Goal: Check status: Check status

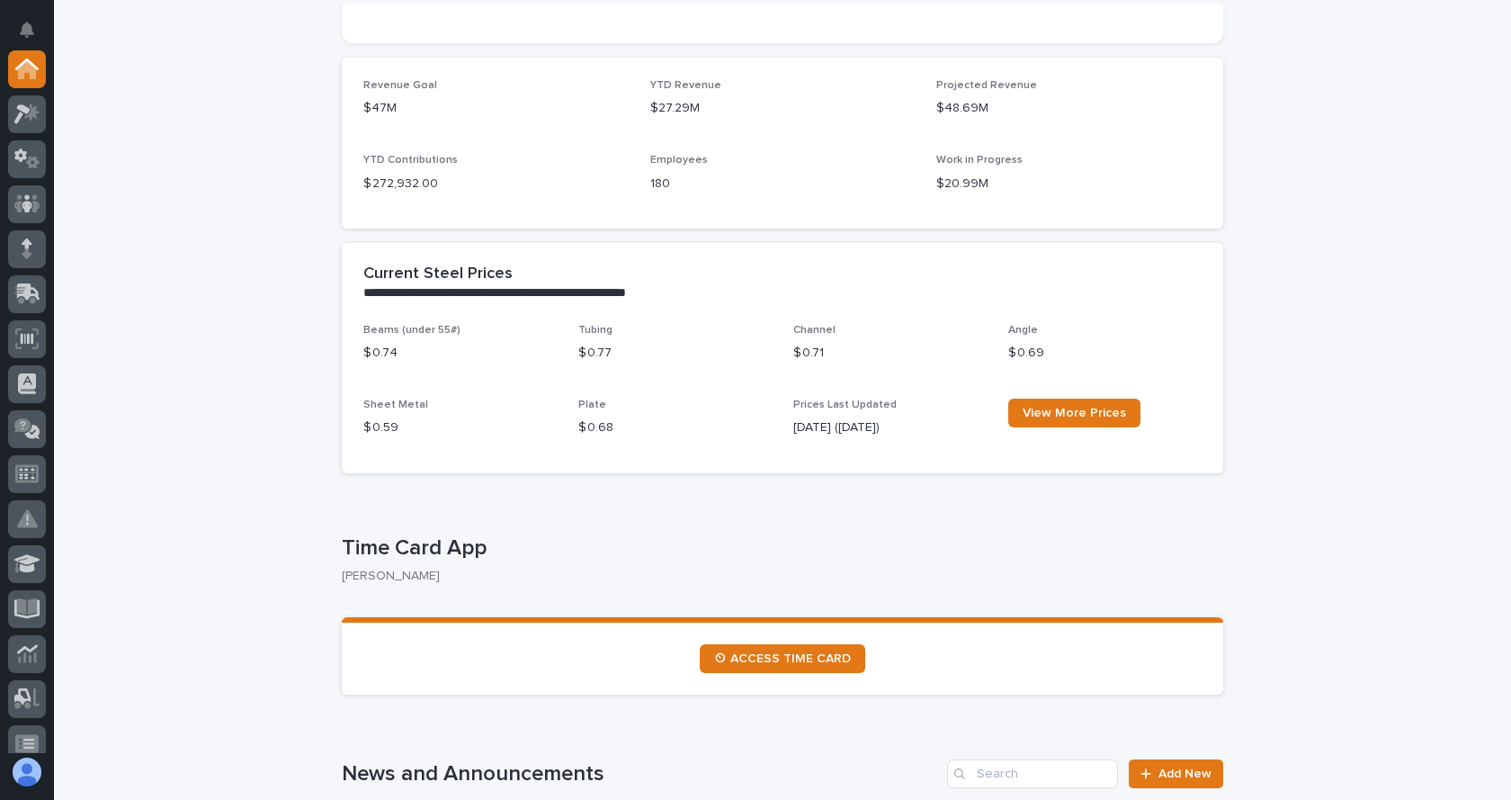
scroll to position [540, 0]
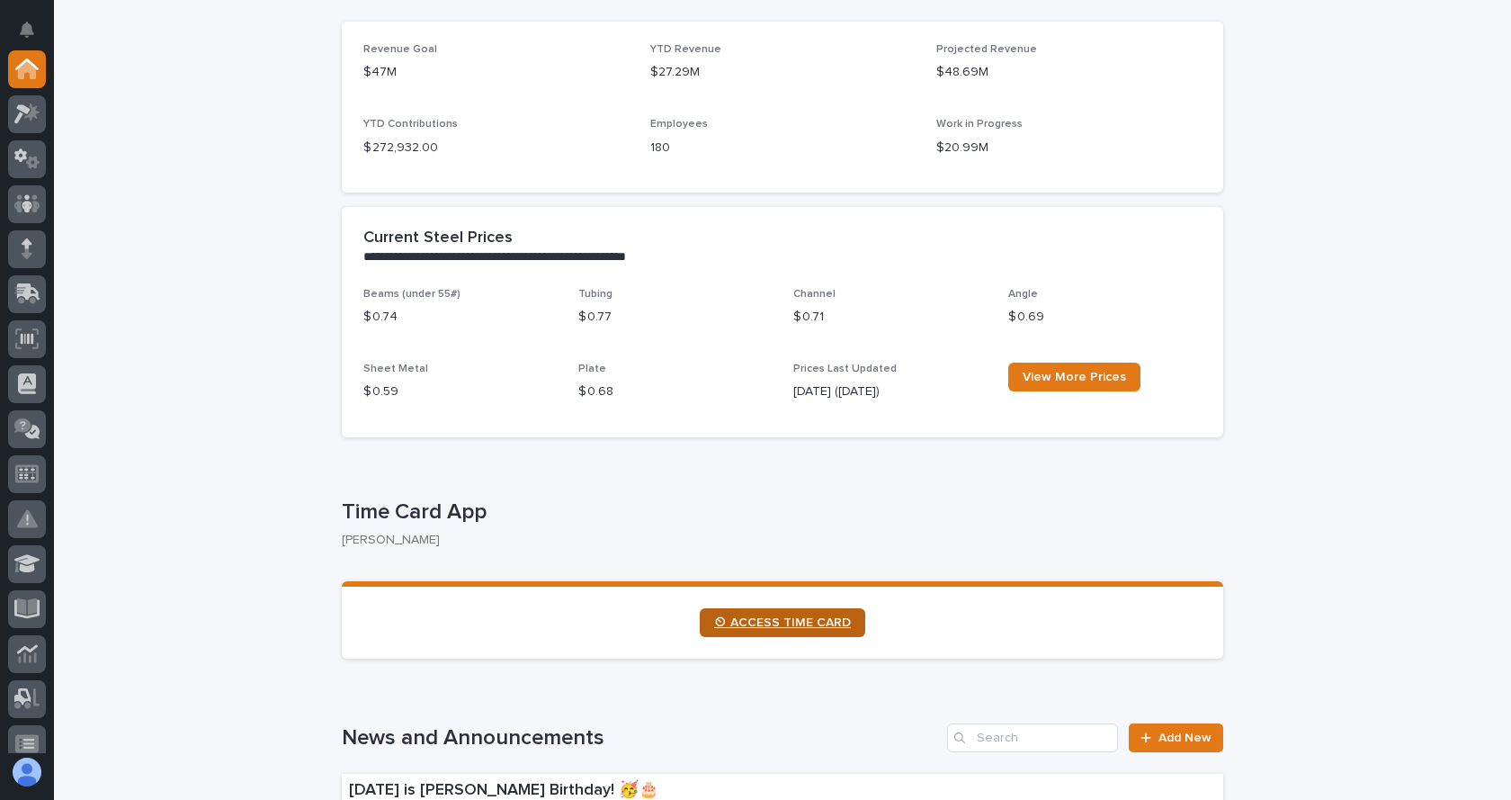
click at [788, 627] on span "⏲ ACCESS TIME CARD" at bounding box center [782, 622] width 137 height 13
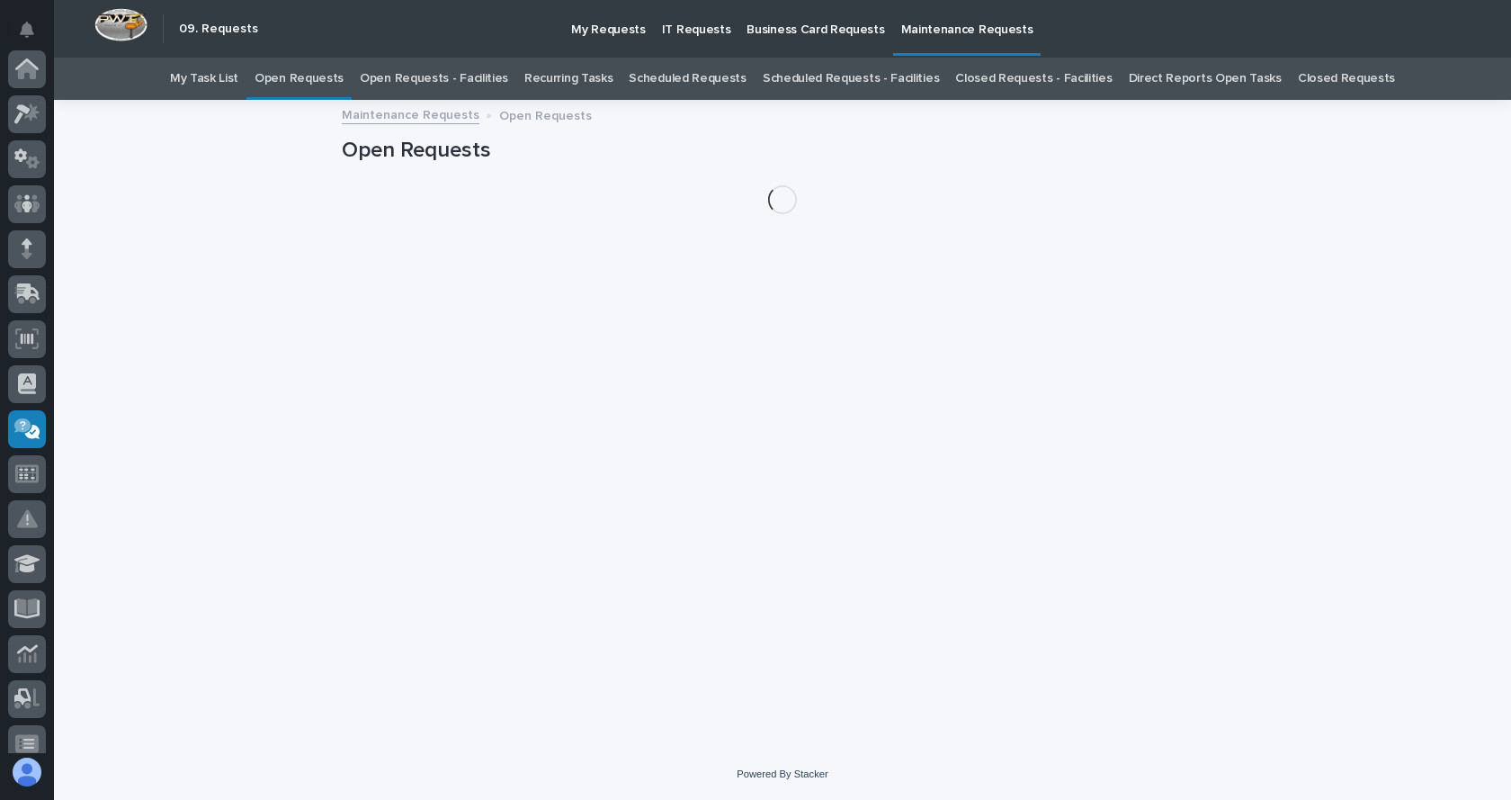
scroll to position [287, 0]
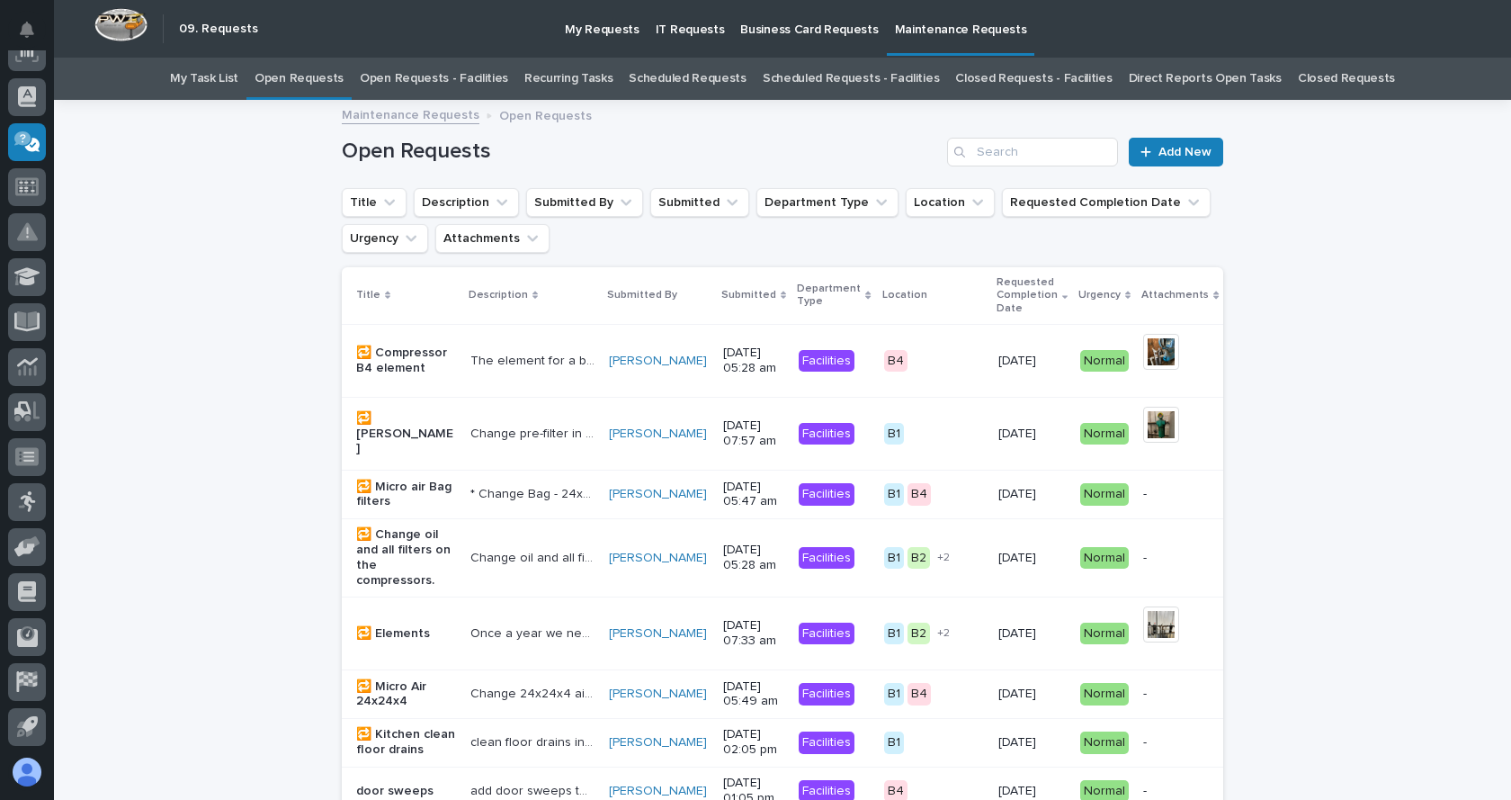
click at [417, 77] on link "Open Requests - Facilities" at bounding box center [434, 79] width 148 height 42
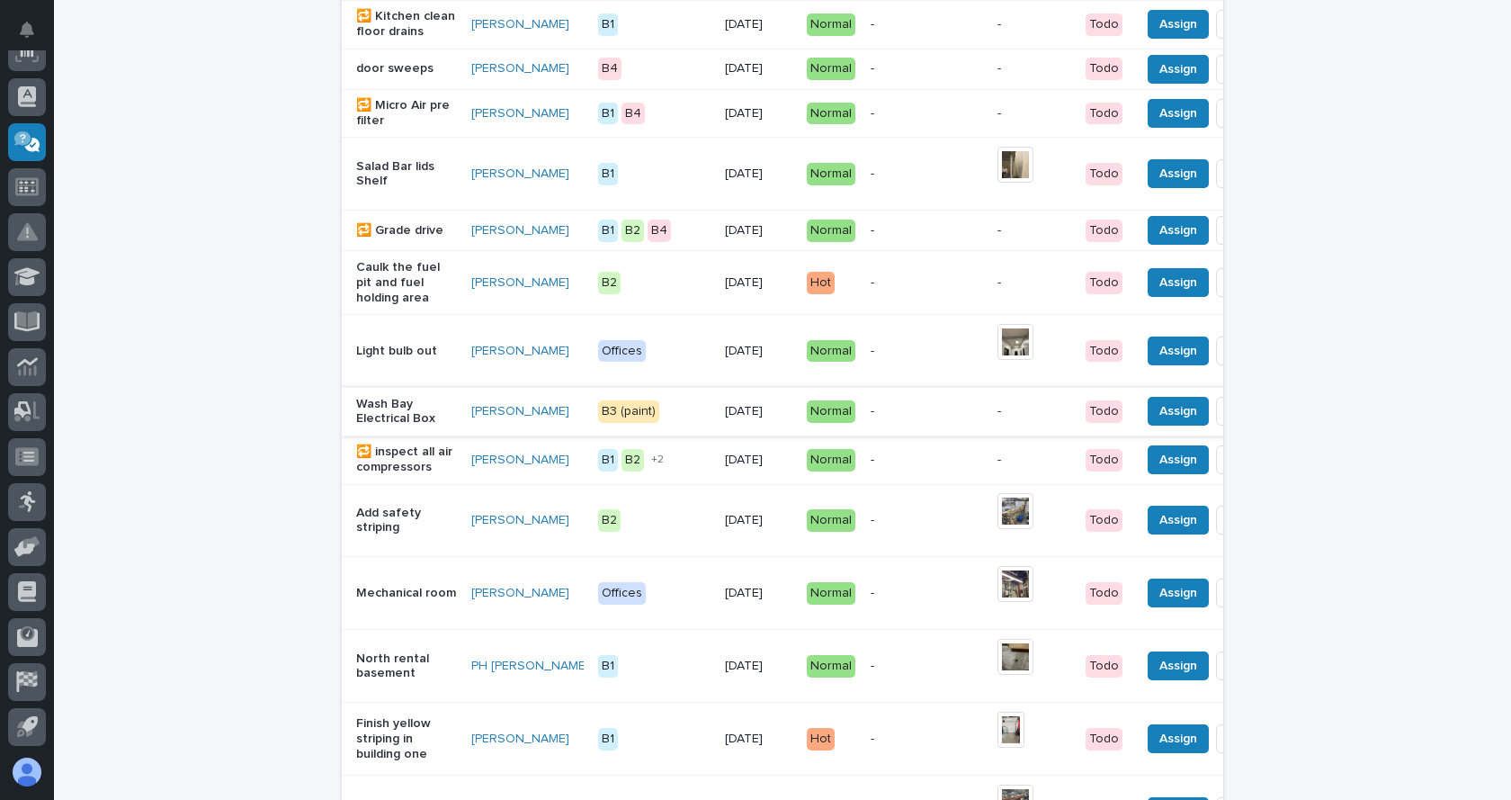
scroll to position [720, 0]
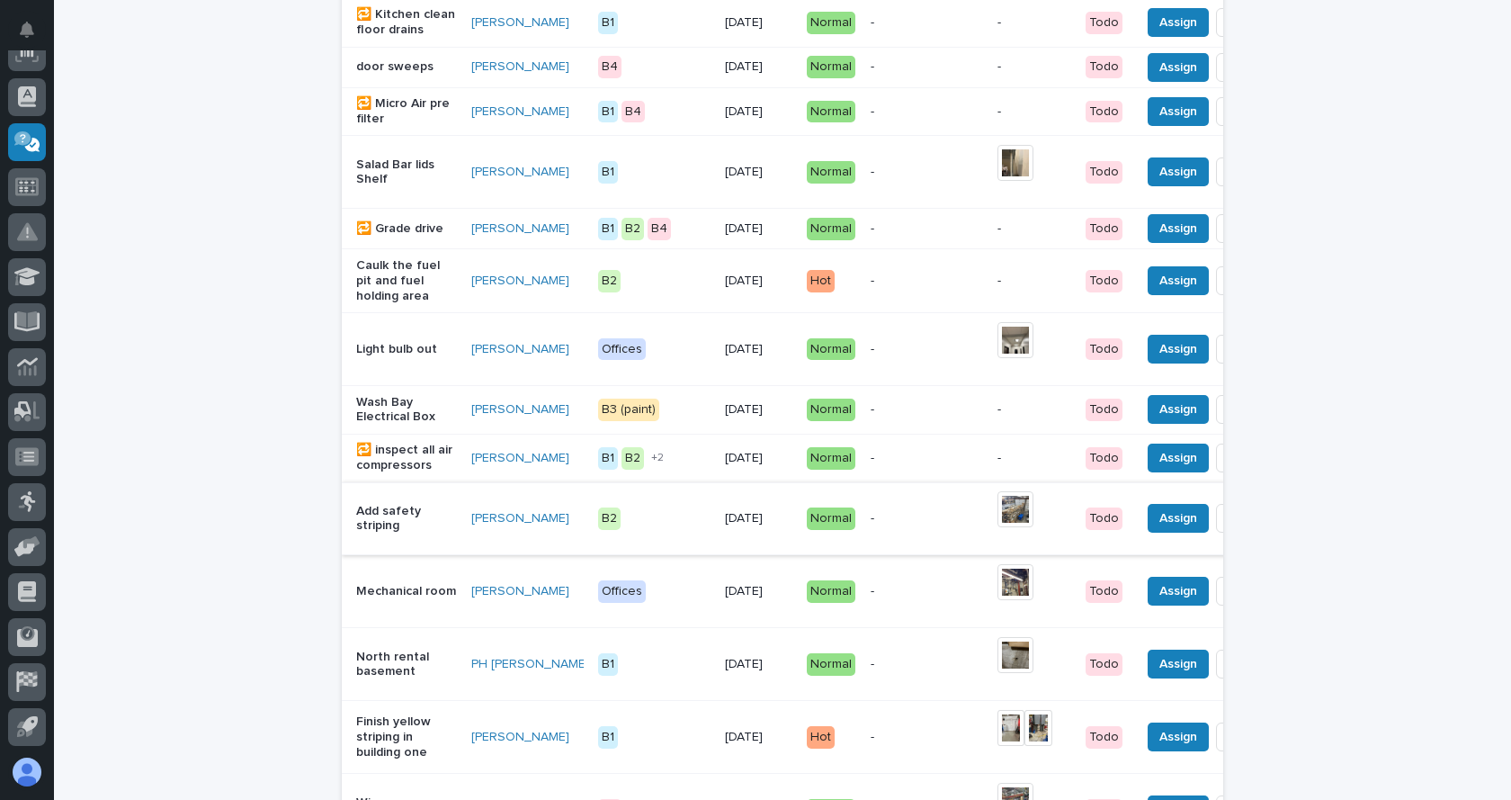
click at [998, 527] on img at bounding box center [1016, 509] width 36 height 36
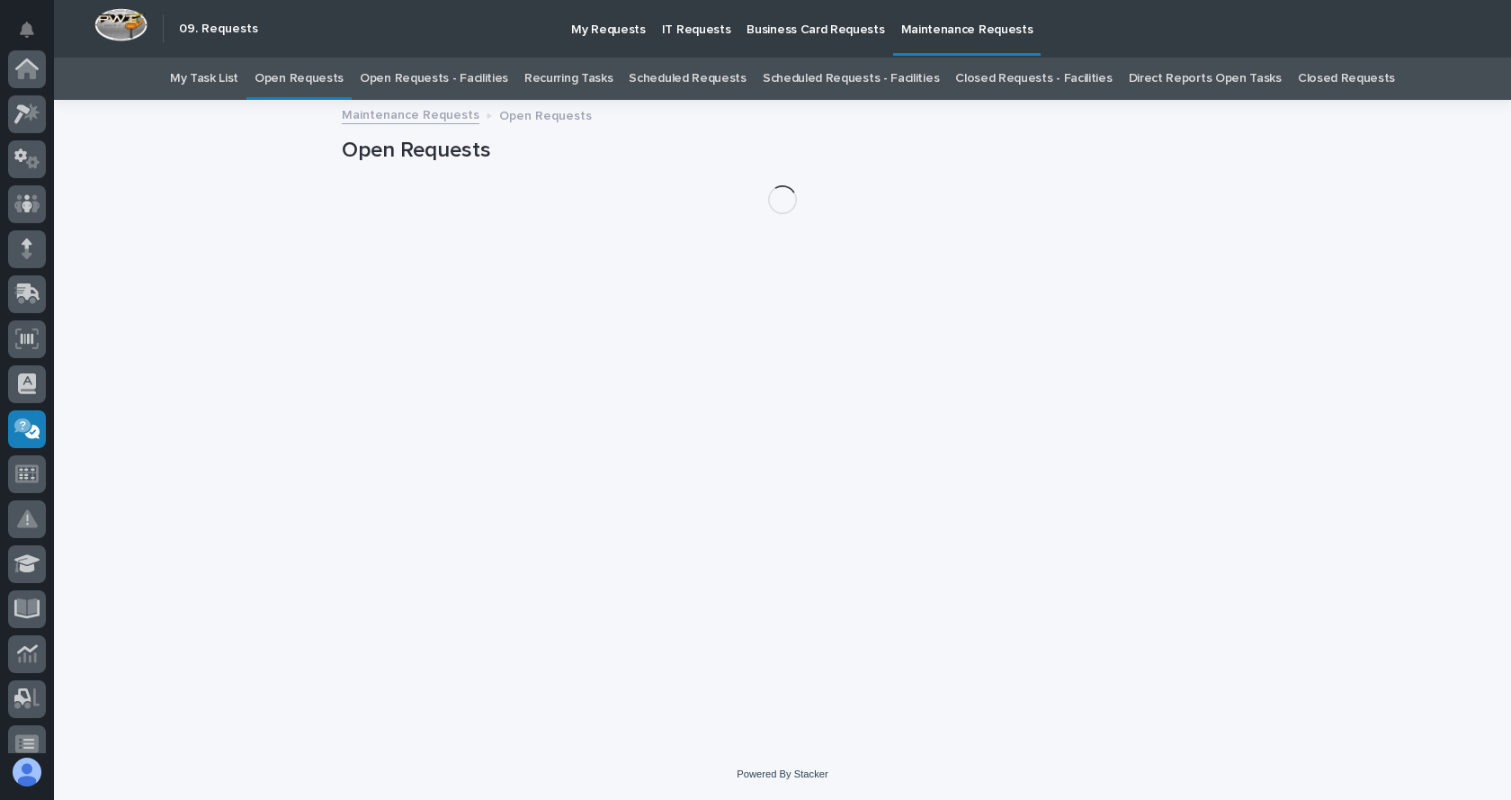
scroll to position [287, 0]
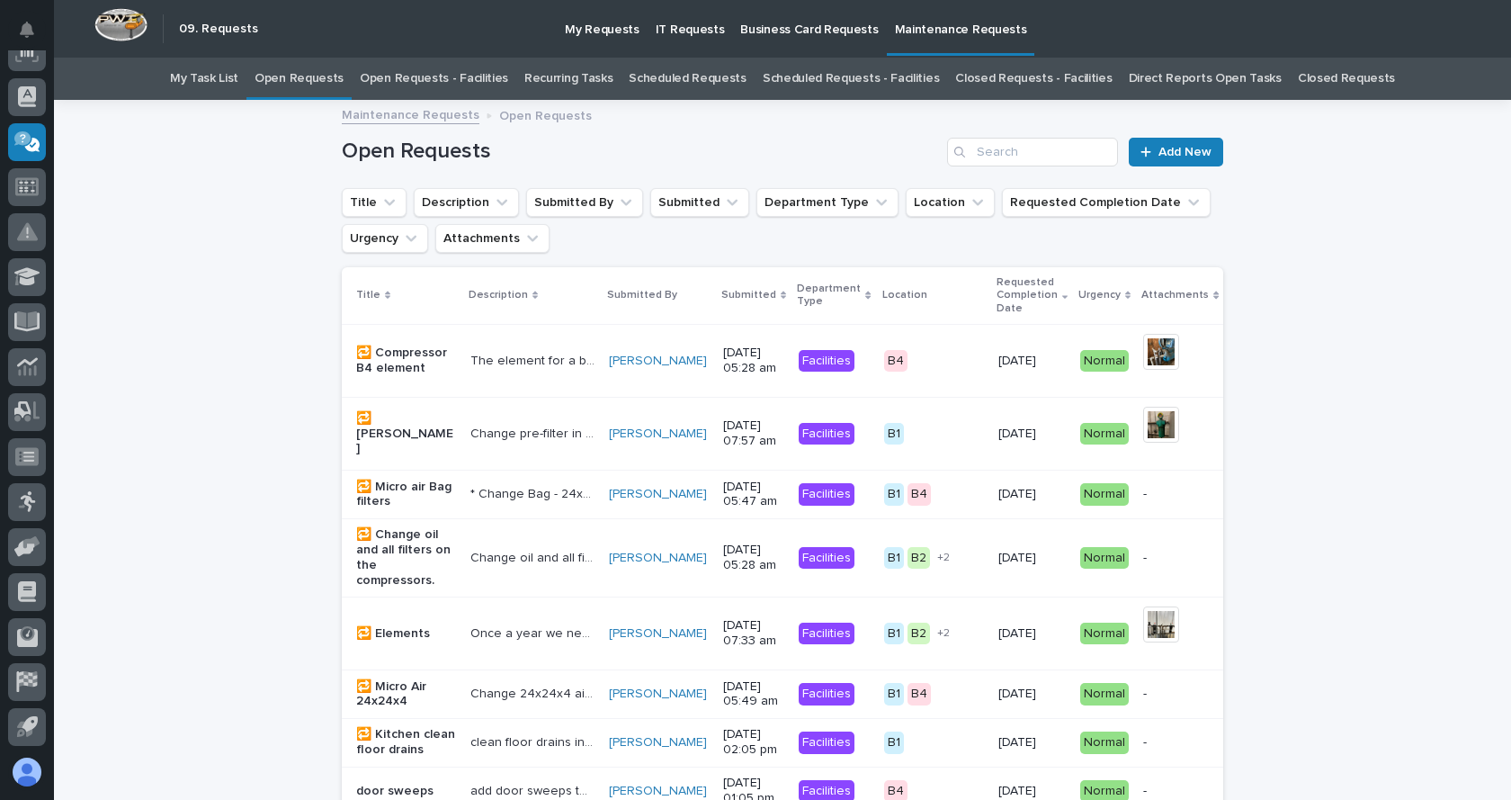
click at [423, 74] on link "Open Requests - Facilities" at bounding box center [434, 79] width 148 height 42
